Goal: Information Seeking & Learning: Learn about a topic

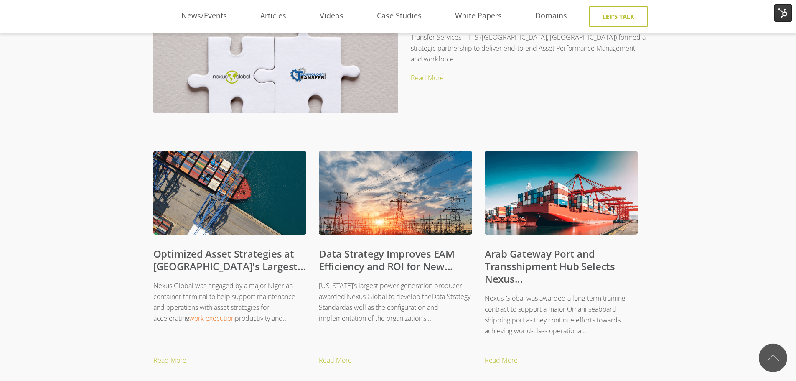
click at [361, 264] on link "Data Strategy Improves EAM Efficiency and ROI for New..." at bounding box center [387, 260] width 136 height 26
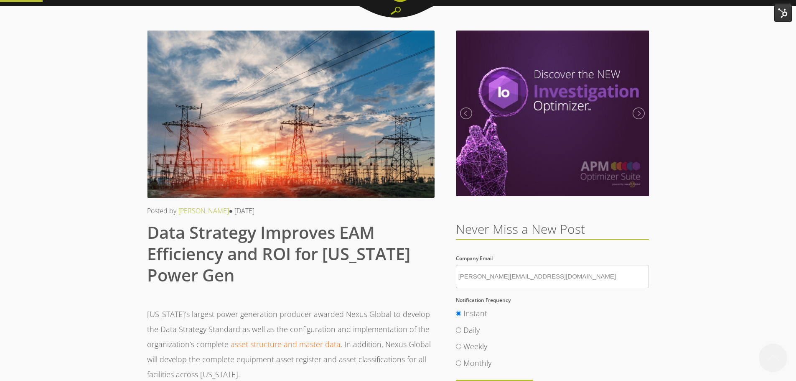
scroll to position [125, 0]
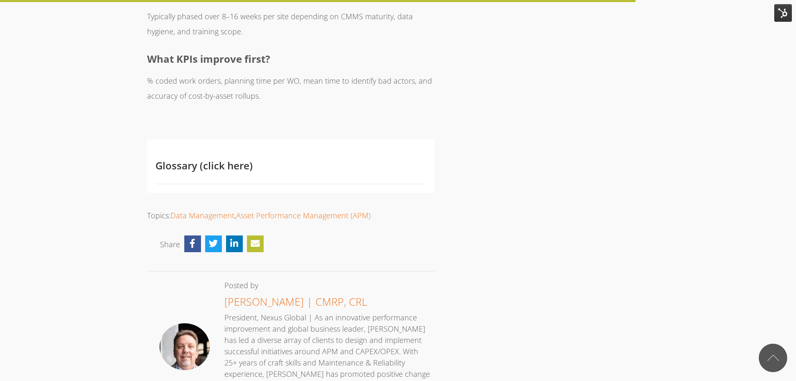
scroll to position [3427, 0]
